Goal: Transaction & Acquisition: Subscribe to service/newsletter

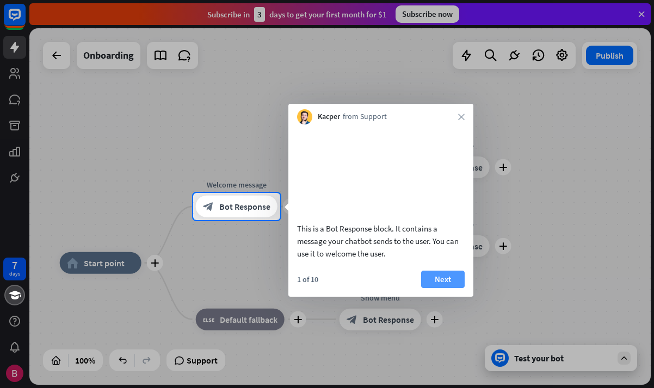
click at [455, 288] on button "Next" at bounding box center [443, 279] width 44 height 17
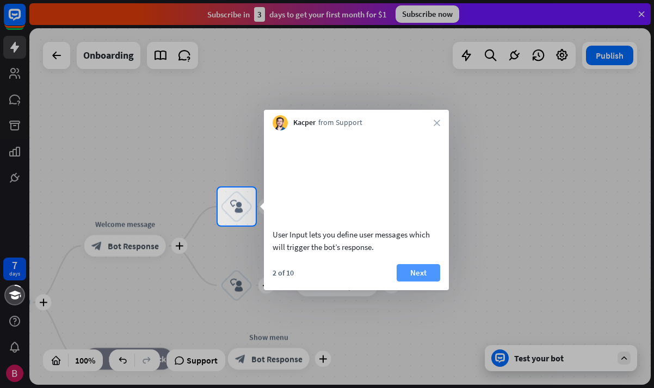
click at [415, 282] on button "Next" at bounding box center [419, 272] width 44 height 17
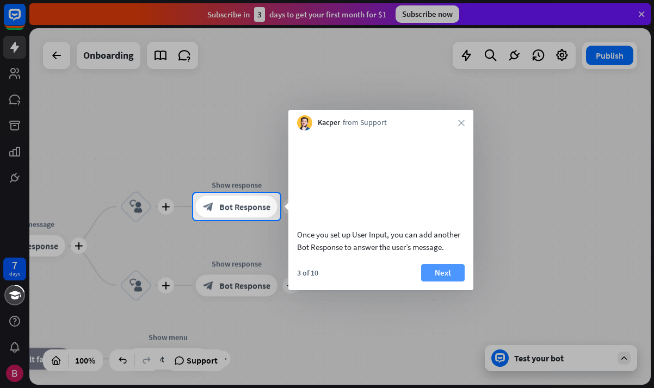
click at [444, 282] on button "Next" at bounding box center [443, 272] width 44 height 17
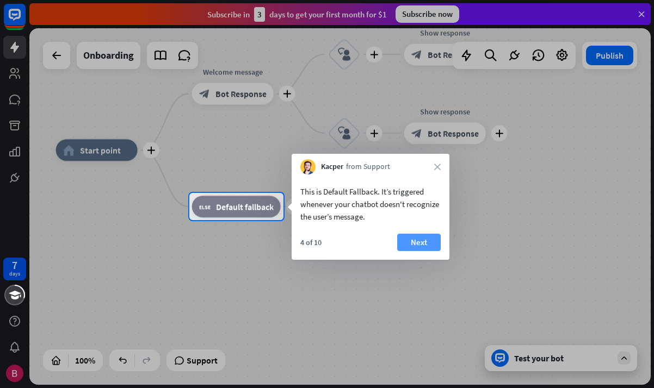
click at [419, 244] on button "Next" at bounding box center [419, 242] width 44 height 17
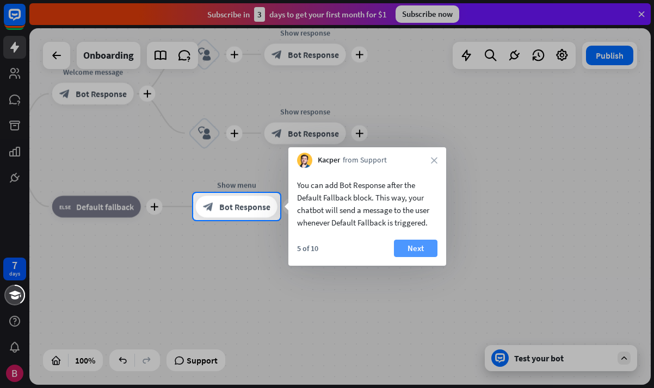
click at [421, 248] on button "Next" at bounding box center [416, 248] width 44 height 17
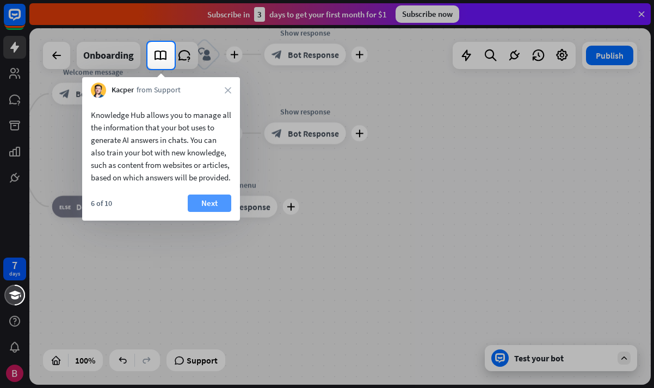
click at [214, 212] on button "Next" at bounding box center [210, 203] width 44 height 17
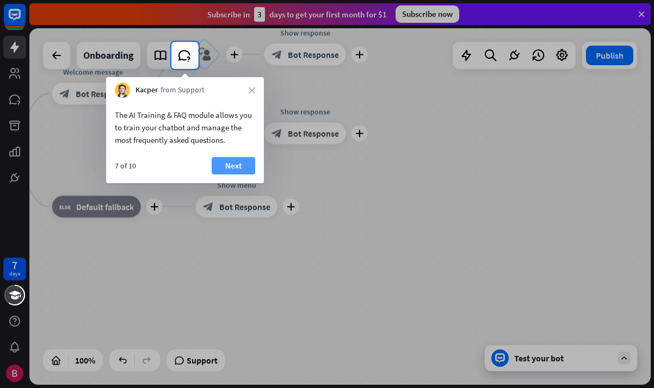
click at [226, 166] on button "Next" at bounding box center [234, 165] width 44 height 17
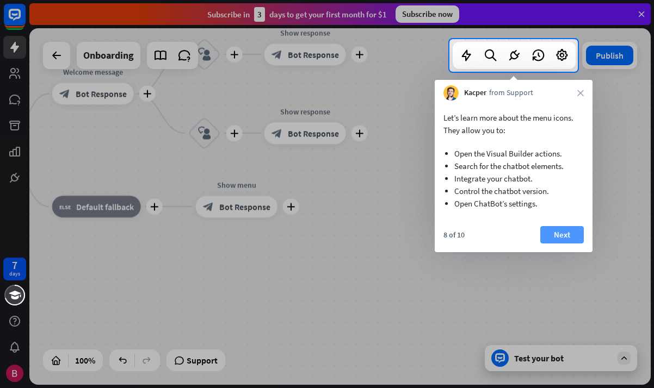
click at [552, 233] on button "Next" at bounding box center [562, 234] width 44 height 17
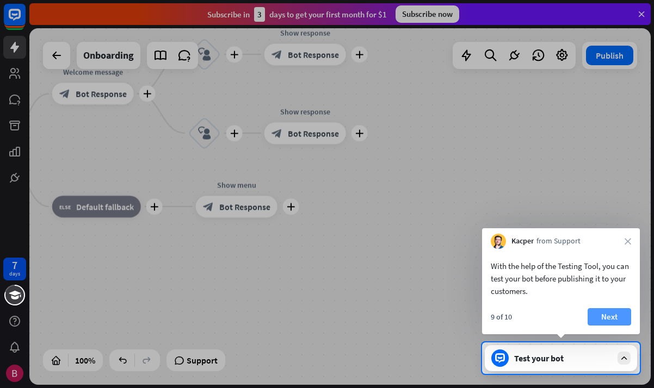
click at [627, 322] on button "Next" at bounding box center [610, 316] width 44 height 17
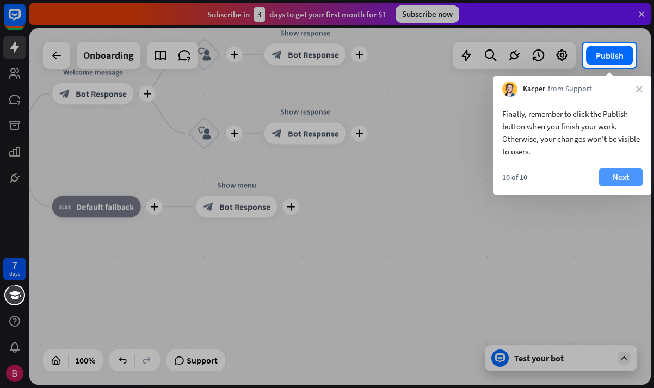
click at [612, 173] on button "Next" at bounding box center [621, 177] width 44 height 17
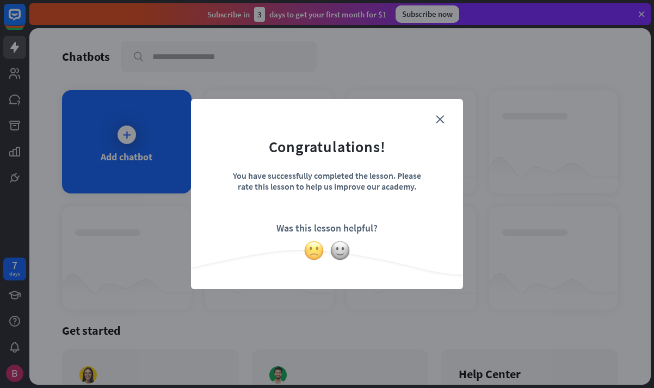
click at [319, 252] on img at bounding box center [314, 250] width 21 height 21
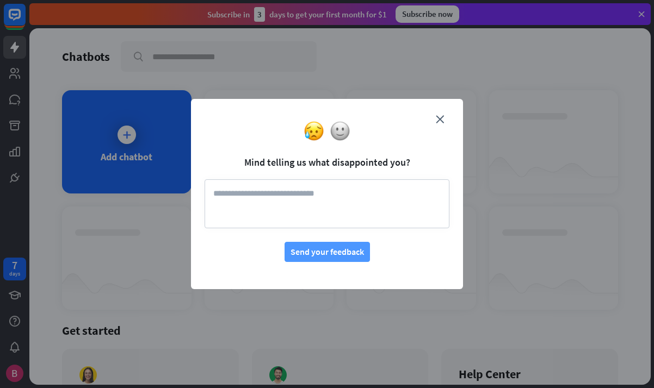
click at [334, 250] on button "Send your feedback" at bounding box center [327, 252] width 85 height 20
click at [438, 114] on form "Mind telling us what disappointed you? Send your feedback" at bounding box center [327, 188] width 245 height 150
click at [435, 121] on div at bounding box center [327, 131] width 272 height 21
click at [441, 121] on div at bounding box center [327, 131] width 272 height 21
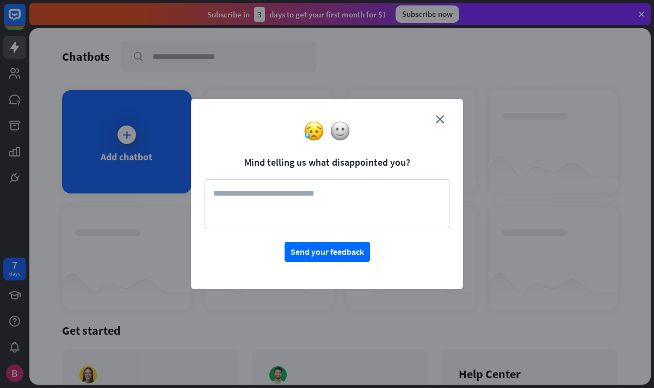
click at [441, 121] on div at bounding box center [327, 131] width 272 height 21
click at [438, 118] on icon "close" at bounding box center [440, 119] width 8 height 8
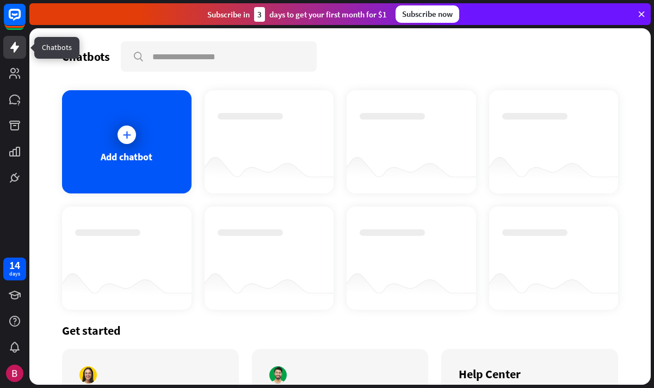
click at [16, 53] on icon at bounding box center [14, 47] width 13 height 13
click at [15, 73] on icon at bounding box center [14, 73] width 11 height 11
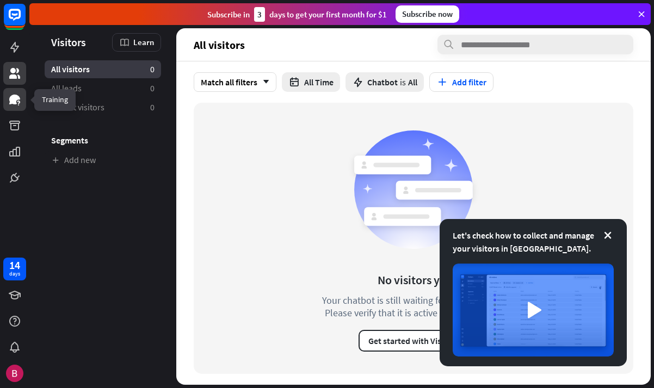
click at [17, 95] on icon at bounding box center [14, 99] width 13 height 13
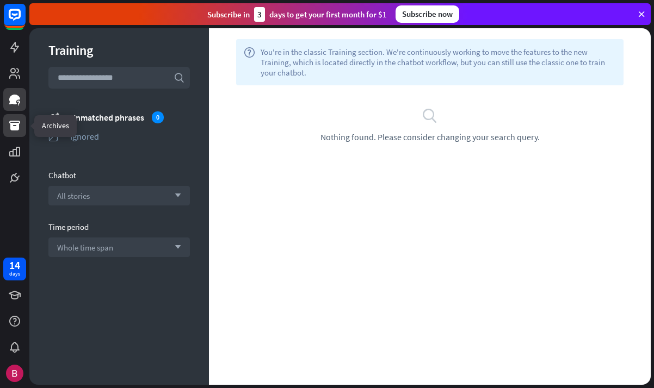
click at [14, 128] on icon at bounding box center [14, 126] width 11 height 10
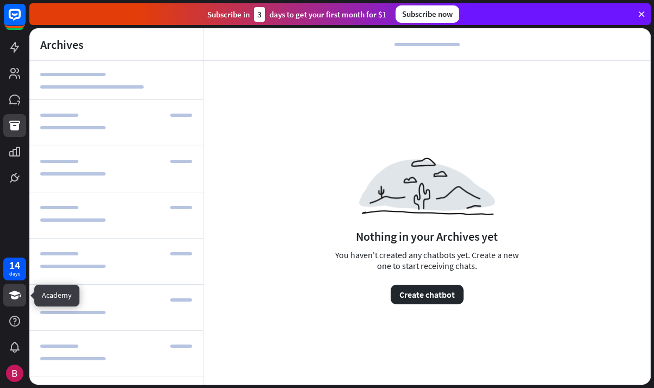
click at [16, 292] on icon at bounding box center [15, 295] width 12 height 9
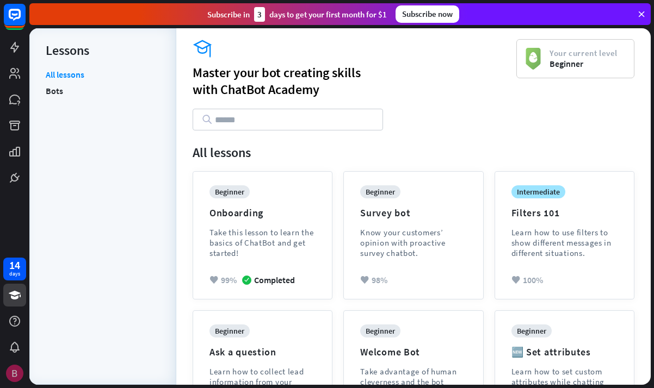
click at [15, 373] on img at bounding box center [14, 373] width 17 height 17
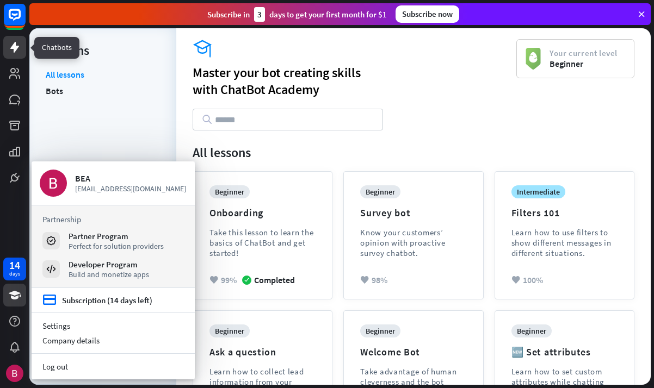
click at [17, 57] on link at bounding box center [14, 47] width 23 height 23
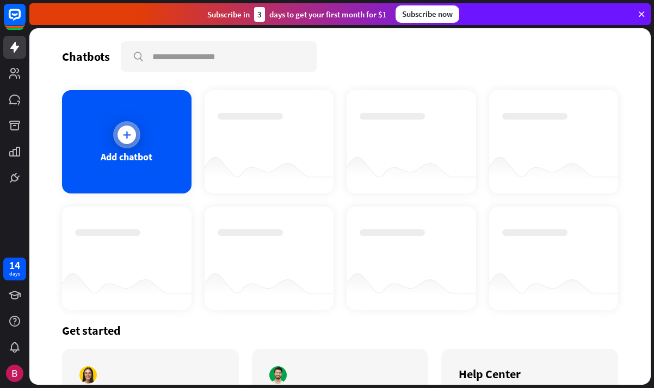
click at [178, 123] on div "Add chatbot" at bounding box center [126, 141] width 129 height 103
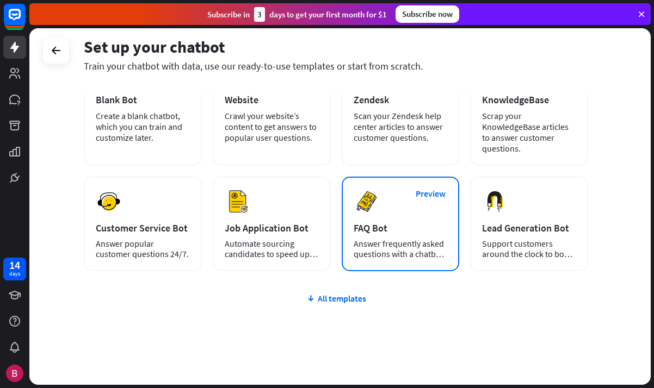
scroll to position [97, 0]
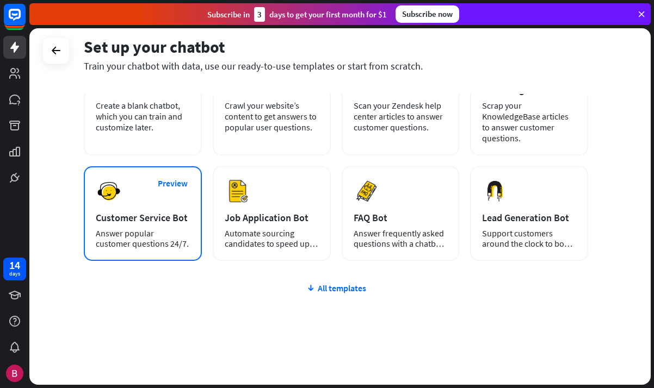
click at [133, 221] on div "Customer Service Bot" at bounding box center [143, 218] width 94 height 13
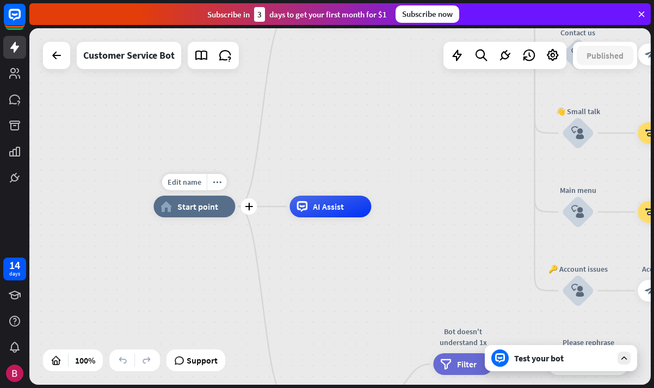
click at [201, 211] on span "Start point" at bounding box center [197, 206] width 41 height 11
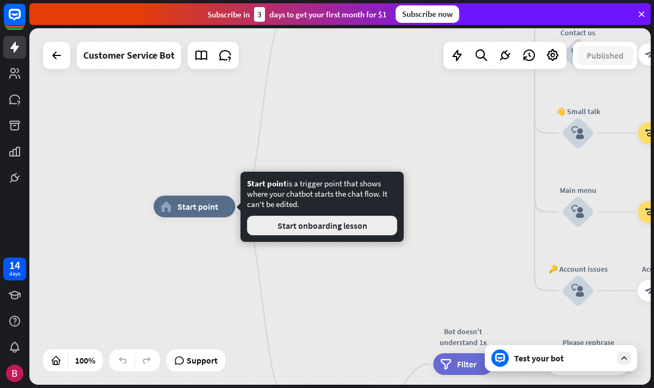
click at [328, 225] on button "Start onboarding lesson" at bounding box center [322, 226] width 150 height 20
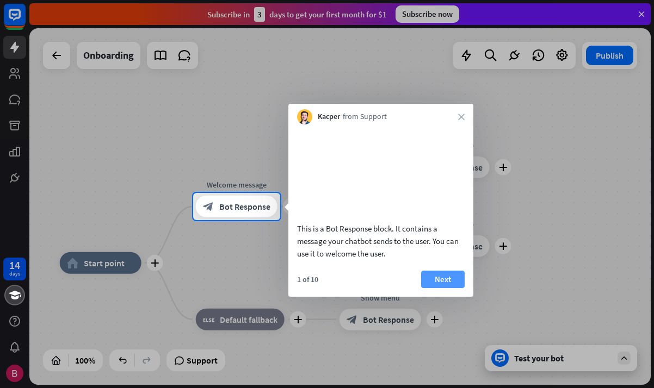
click at [447, 288] on button "Next" at bounding box center [443, 279] width 44 height 17
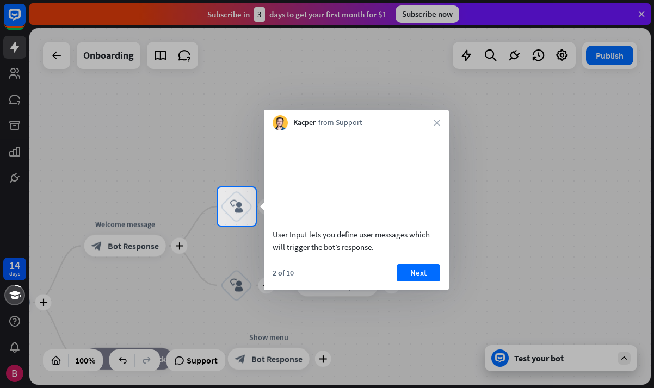
click at [430, 290] on div "2 of 10 Next" at bounding box center [356, 277] width 185 height 26
click at [423, 282] on button "Next" at bounding box center [419, 272] width 44 height 17
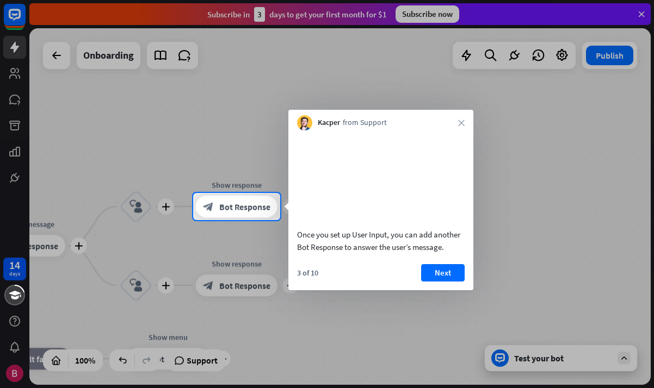
click at [423, 282] on button "Next" at bounding box center [443, 272] width 44 height 17
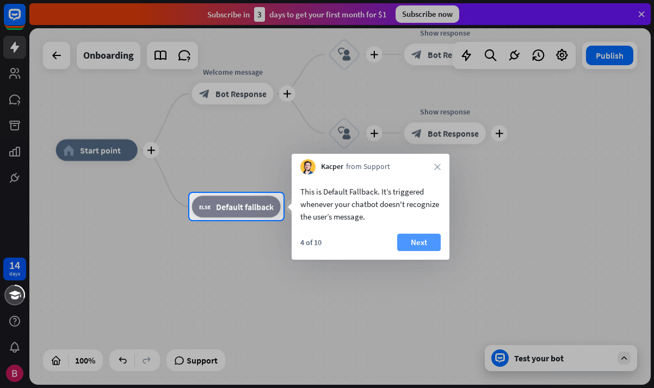
click at [405, 244] on button "Next" at bounding box center [419, 242] width 44 height 17
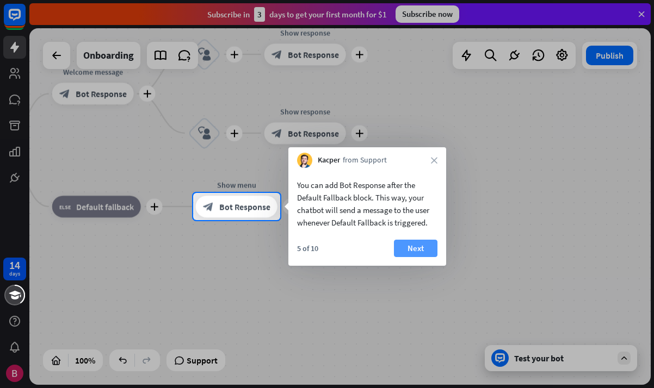
click at [413, 249] on button "Next" at bounding box center [416, 248] width 44 height 17
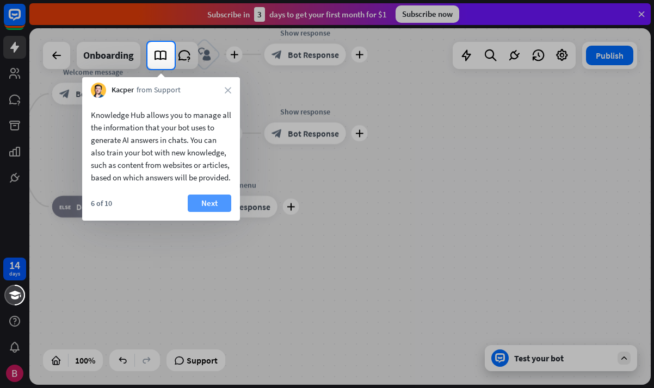
click at [213, 212] on button "Next" at bounding box center [210, 203] width 44 height 17
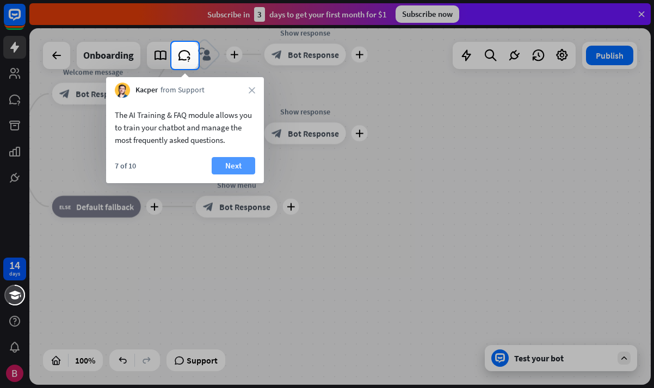
click at [235, 161] on button "Next" at bounding box center [234, 165] width 44 height 17
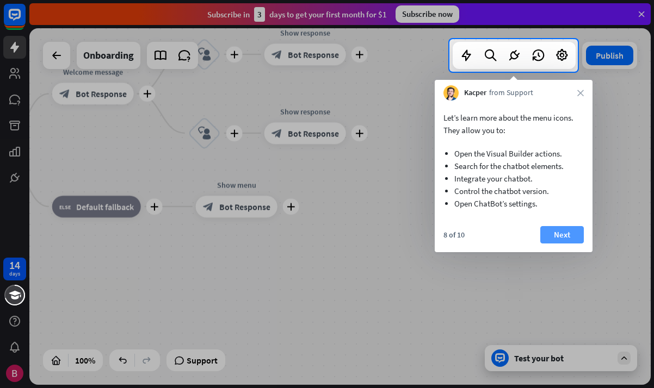
click at [558, 235] on button "Next" at bounding box center [562, 234] width 44 height 17
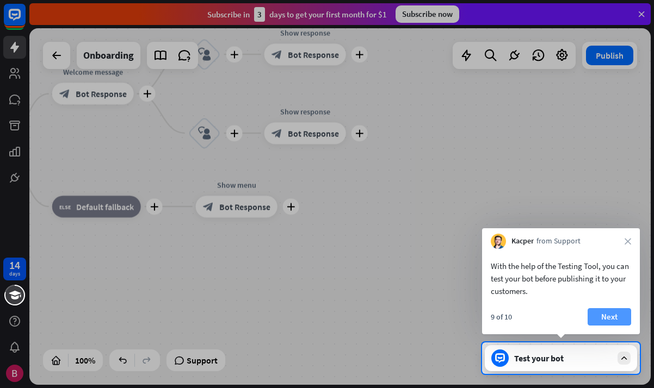
click at [615, 321] on button "Next" at bounding box center [610, 316] width 44 height 17
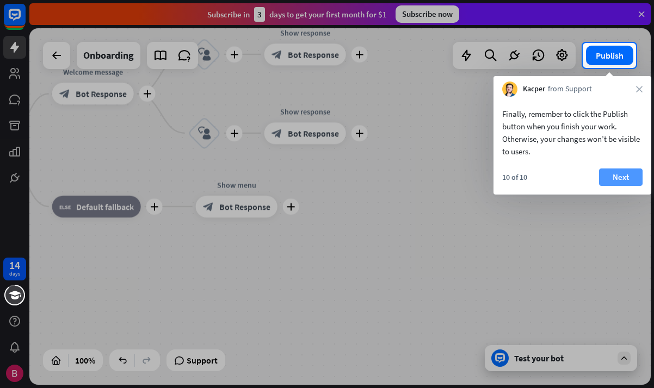
click at [622, 180] on button "Next" at bounding box center [621, 177] width 44 height 17
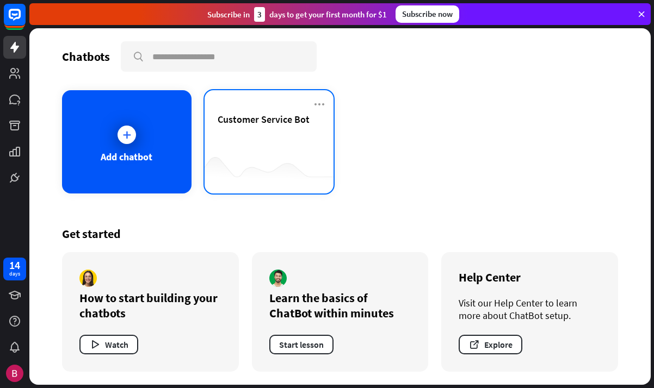
click at [246, 114] on span "Customer Service Bot" at bounding box center [264, 119] width 92 height 13
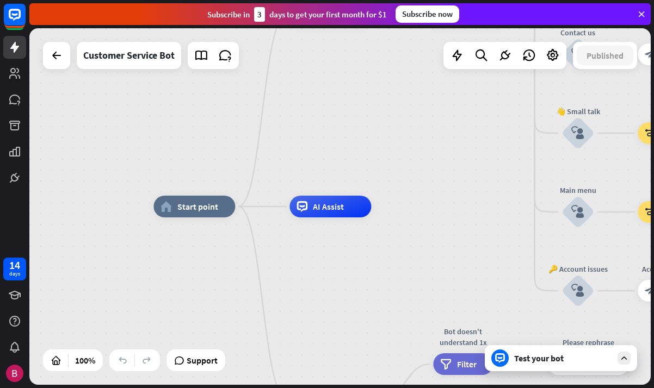
click at [578, 369] on div "Test your bot" at bounding box center [561, 358] width 152 height 26
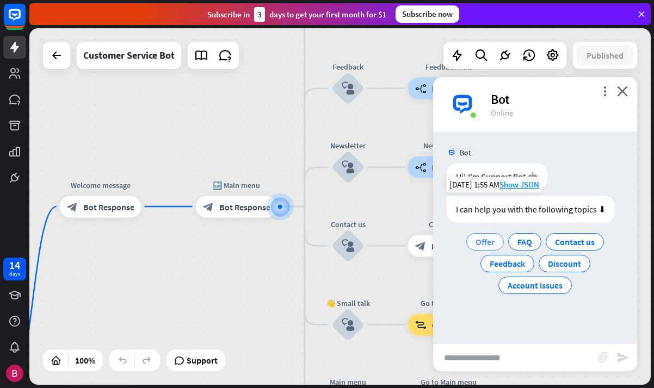
click at [479, 241] on span "Offer" at bounding box center [484, 242] width 19 height 11
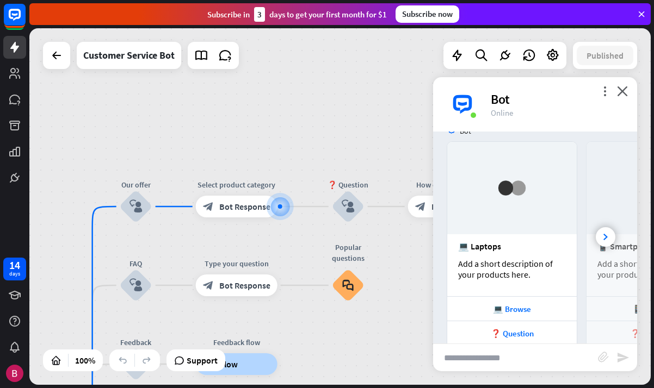
scroll to position [204, 0]
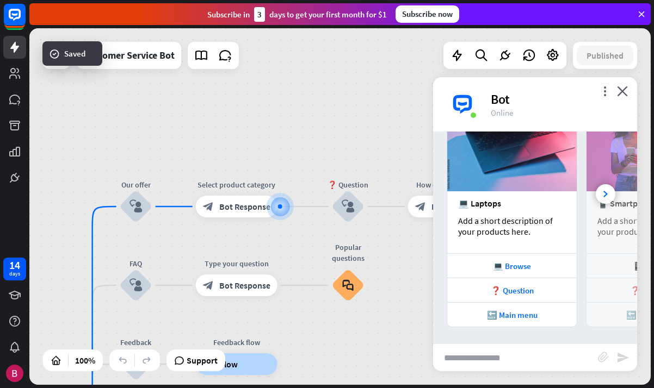
click at [602, 203] on div "📱 Smartphones" at bounding box center [651, 203] width 108 height 11
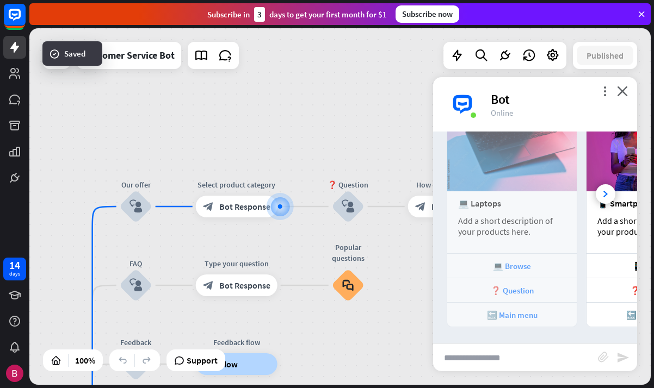
scroll to position [0, 116]
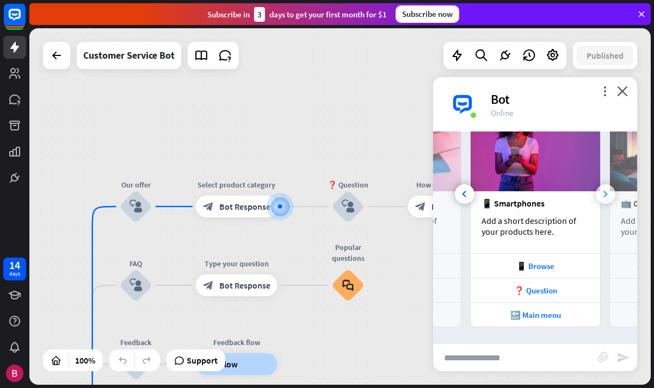
click at [602, 195] on div at bounding box center [606, 194] width 20 height 20
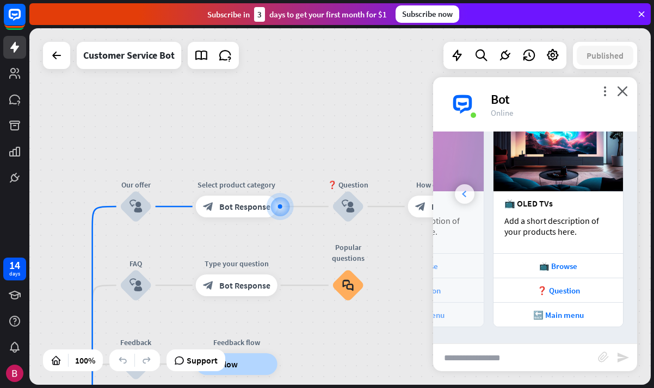
scroll to position [204, 0]
click at [466, 196] on icon at bounding box center [464, 194] width 4 height 7
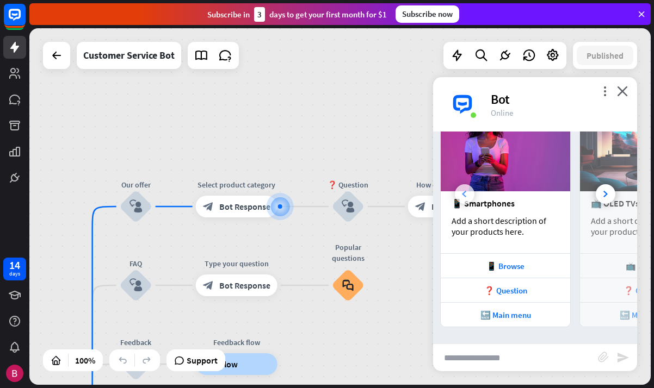
click at [466, 196] on icon at bounding box center [464, 194] width 4 height 7
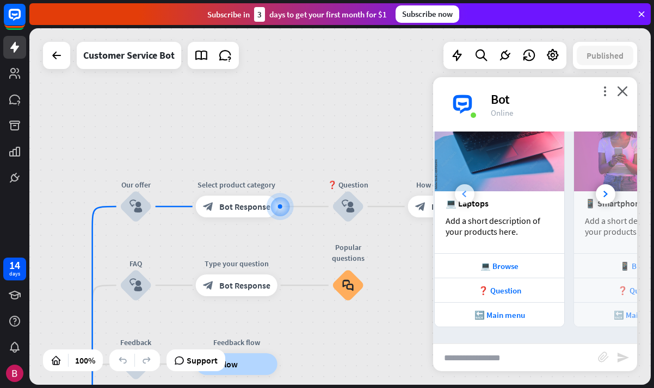
scroll to position [0, 0]
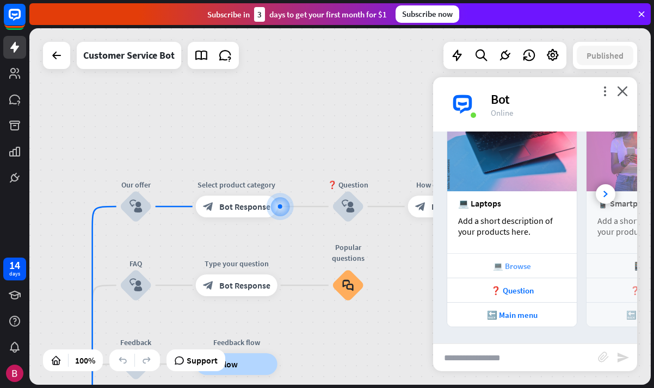
click at [532, 257] on div "💻 Browse" at bounding box center [511, 266] width 129 height 24
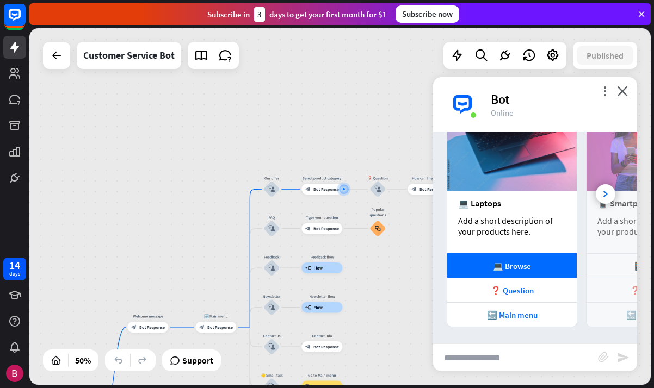
click at [620, 99] on div "Bot" at bounding box center [557, 99] width 133 height 17
click at [626, 94] on icon "close" at bounding box center [622, 91] width 11 height 10
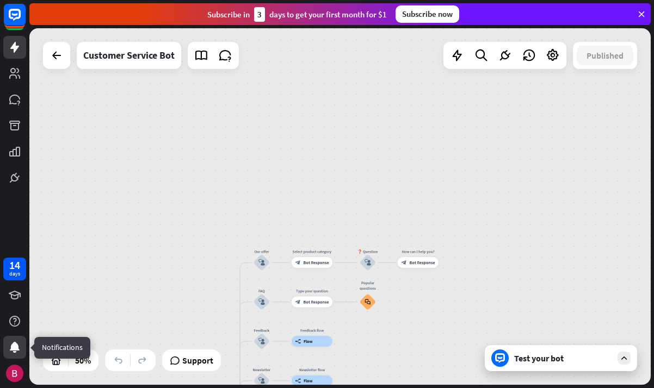
click at [14, 353] on icon at bounding box center [14, 347] width 13 height 13
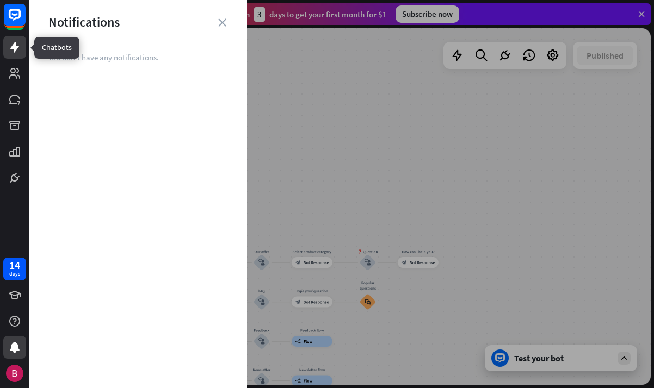
click at [8, 47] on icon at bounding box center [14, 47] width 13 height 13
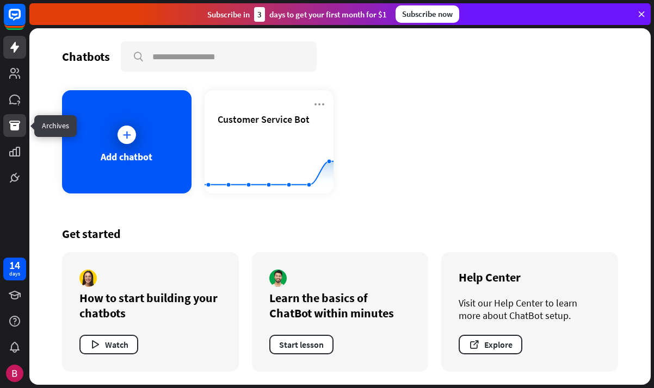
click at [17, 131] on icon at bounding box center [14, 125] width 13 height 13
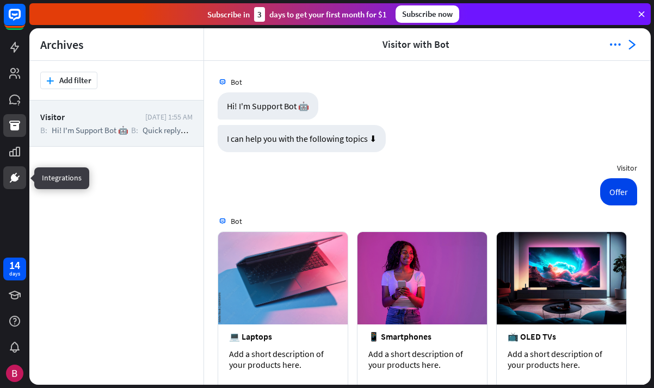
scroll to position [92, 0]
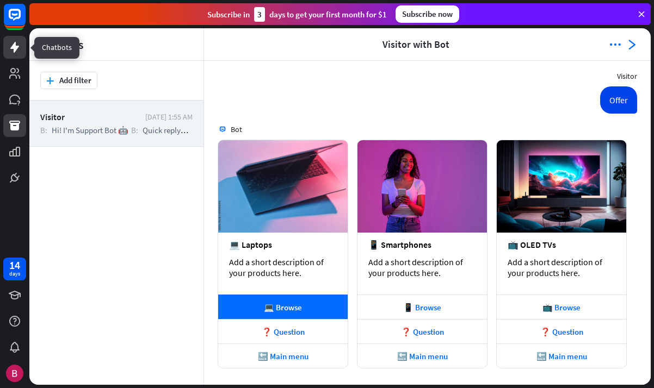
click at [12, 52] on icon at bounding box center [14, 47] width 13 height 13
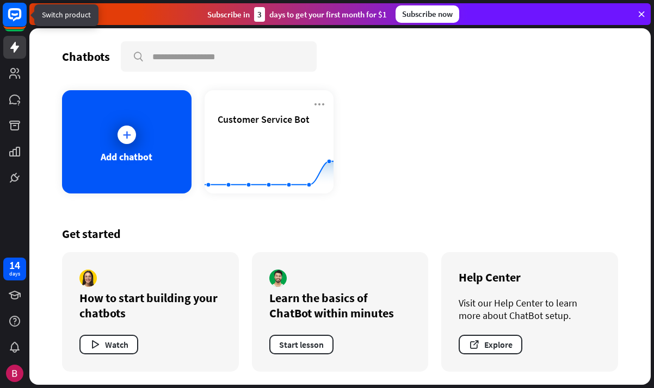
click at [15, 15] on icon at bounding box center [14, 14] width 7 height 3
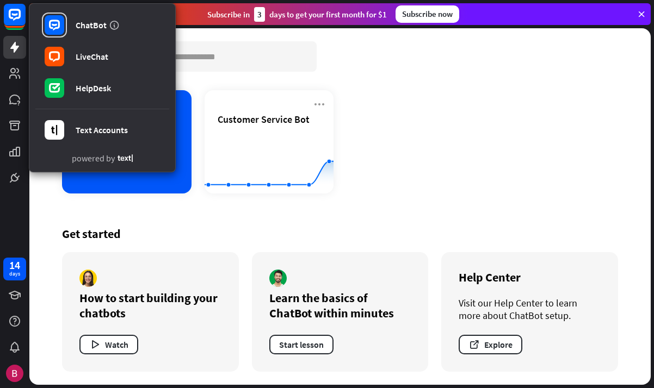
click at [418, 103] on div "Add chatbot Customer Service Bot Created with Highcharts 10.1.0 0 1 2" at bounding box center [340, 141] width 556 height 103
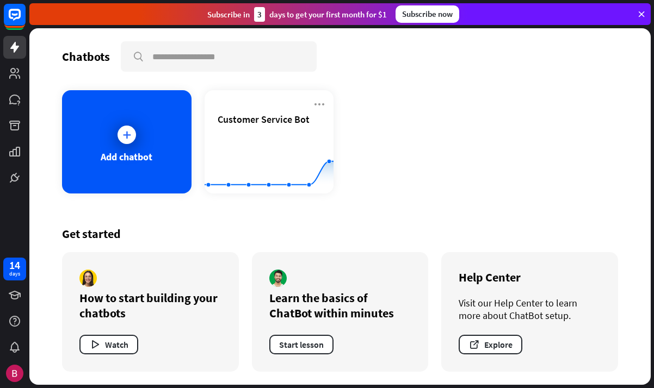
click at [365, 17] on div "Subscribe [DATE] to get your first month for $1" at bounding box center [297, 14] width 180 height 15
click at [419, 14] on div "Subscribe now" at bounding box center [427, 13] width 64 height 17
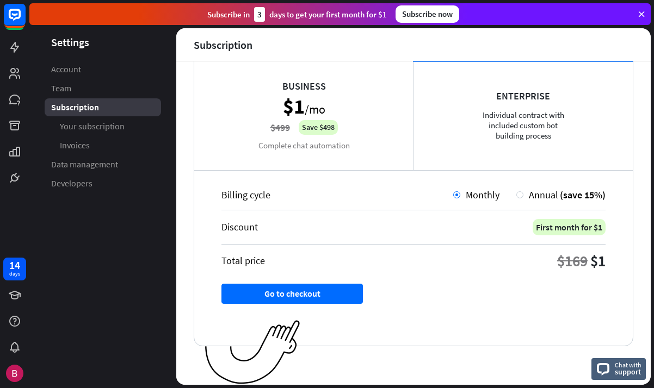
scroll to position [181, 0]
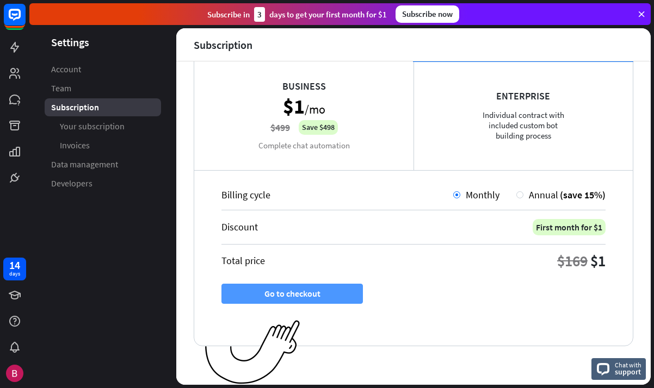
click at [331, 291] on button "Go to checkout" at bounding box center [291, 294] width 141 height 20
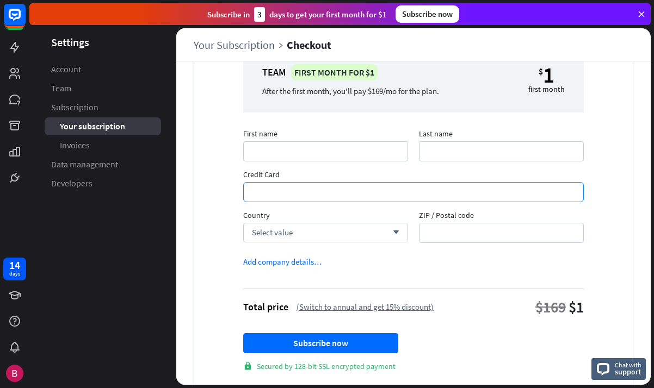
scroll to position [61, 0]
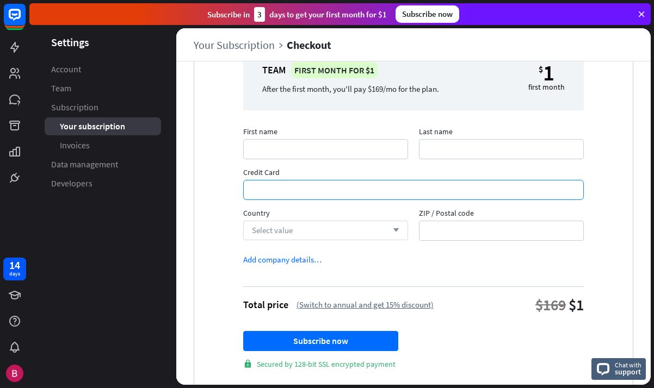
click at [317, 228] on div "Select value arrow_down" at bounding box center [325, 231] width 165 height 20
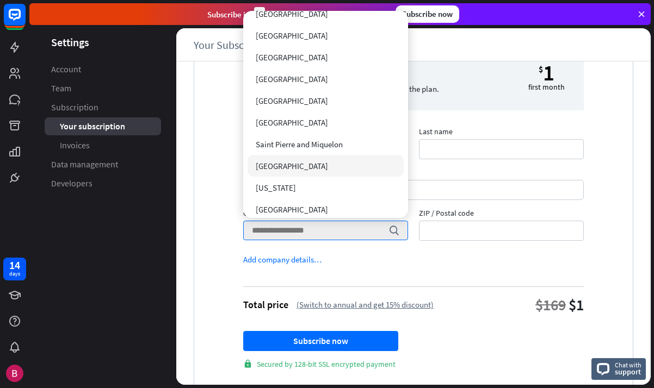
scroll to position [3907, 0]
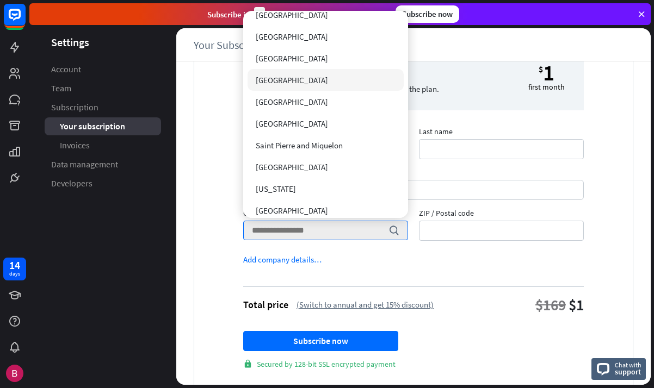
click at [329, 90] on div "[GEOGRAPHIC_DATA]" at bounding box center [326, 80] width 156 height 22
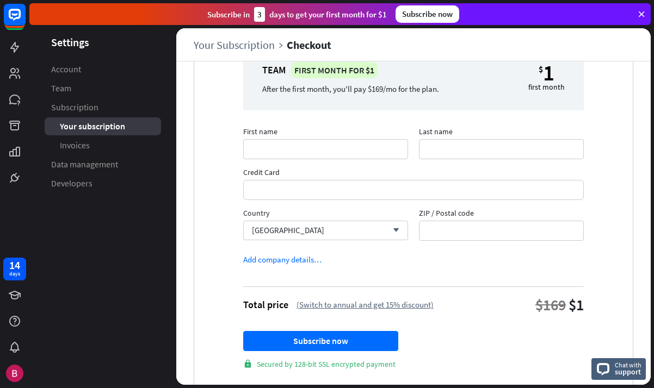
click at [451, 241] on div "First name Last name Credit Card Country [GEOGRAPHIC_DATA] arrow_down ZIP / Pos…" at bounding box center [413, 188] width 351 height 122
type input "****"
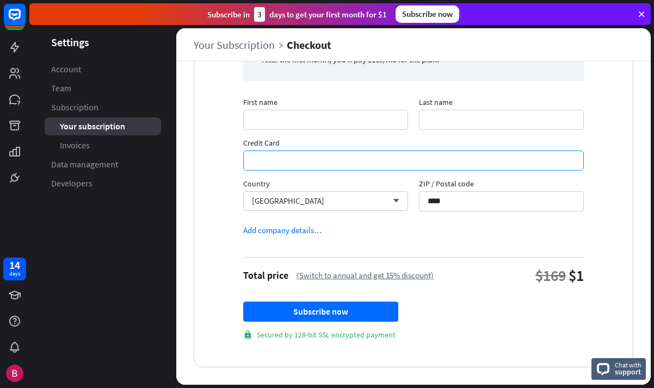
scroll to position [90, 0]
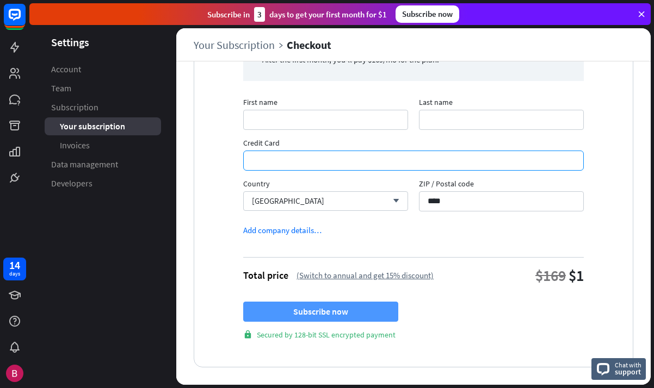
click at [330, 314] on button "Subscribe now" at bounding box center [320, 312] width 155 height 20
